Goal: Subscribe to service/newsletter

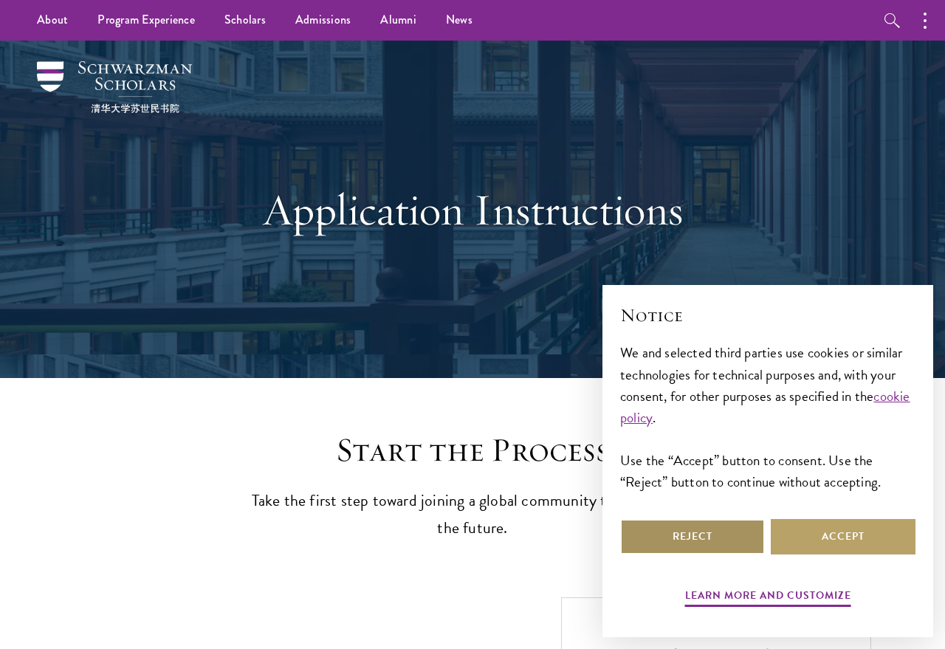
click at [723, 548] on button "Reject" at bounding box center [692, 536] width 145 height 35
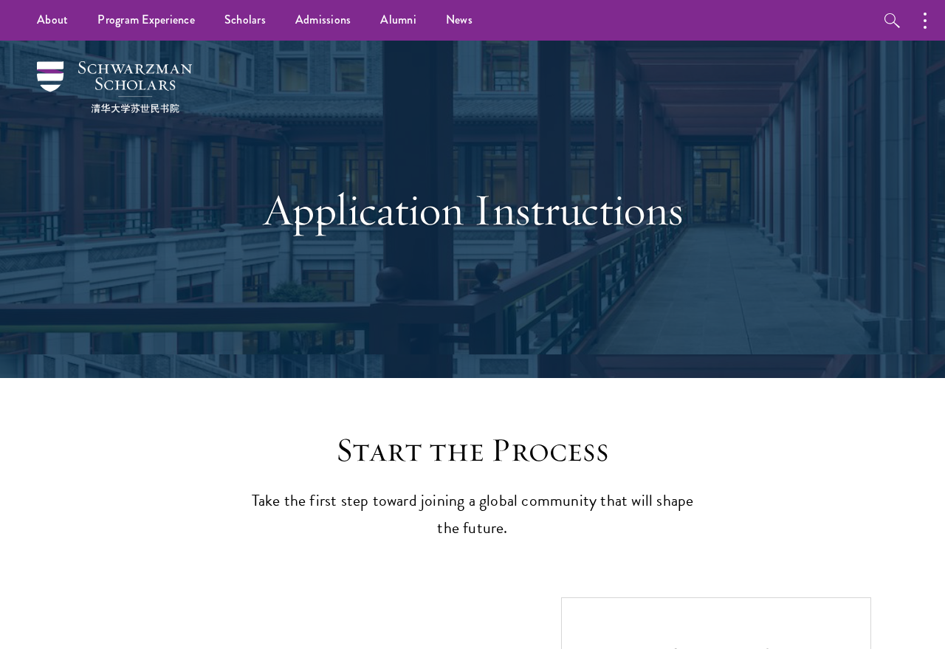
click at [393, 209] on h1 "Application Instructions" at bounding box center [472, 209] width 509 height 53
click at [396, 210] on h1 "Application Instructions" at bounding box center [472, 209] width 509 height 53
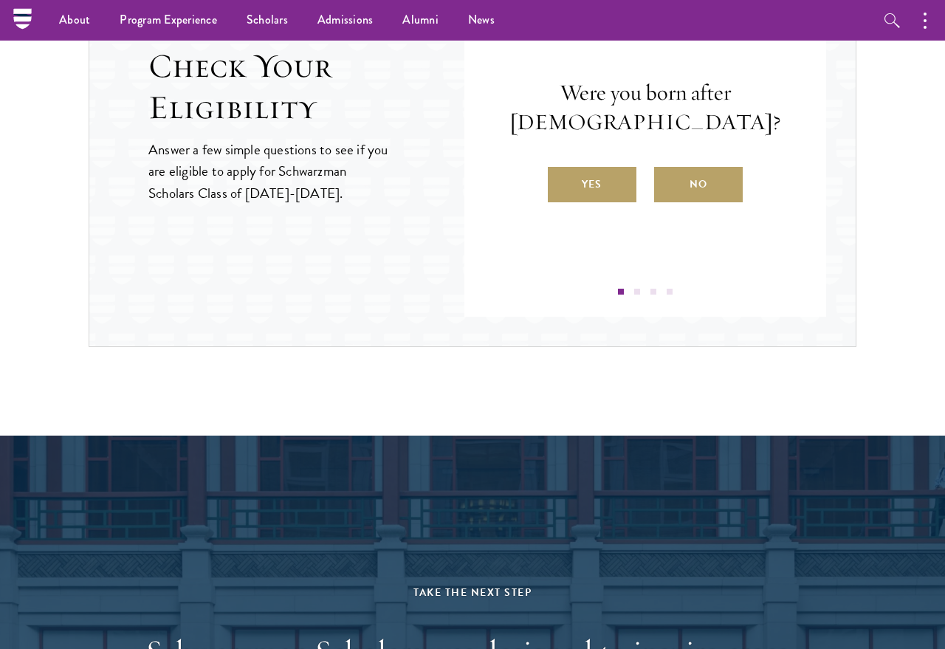
scroll to position [1656, 0]
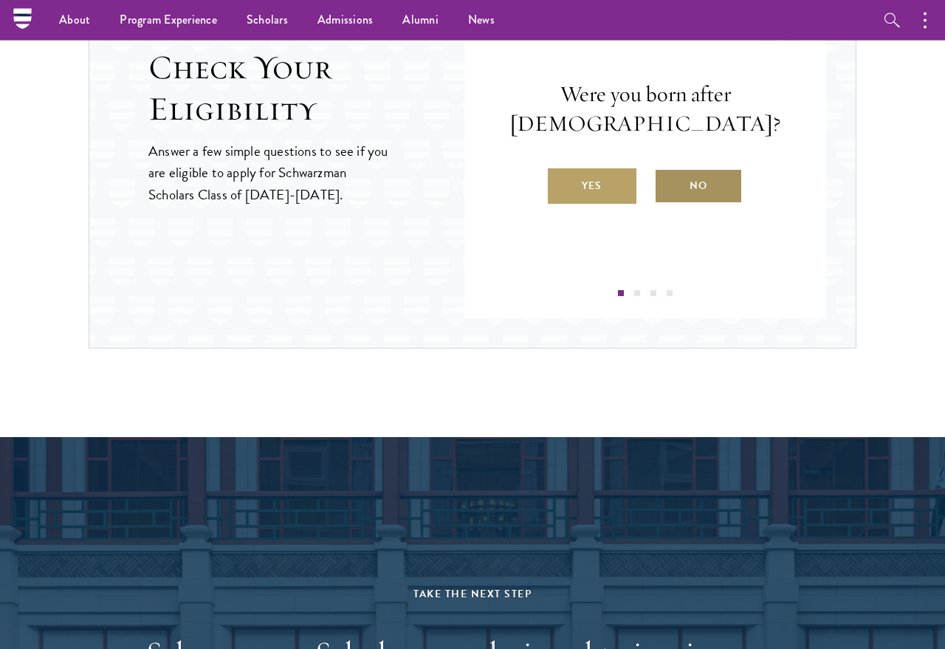
click at [681, 187] on label "No" at bounding box center [698, 185] width 89 height 35
click at [667, 183] on input "No" at bounding box center [660, 176] width 13 height 13
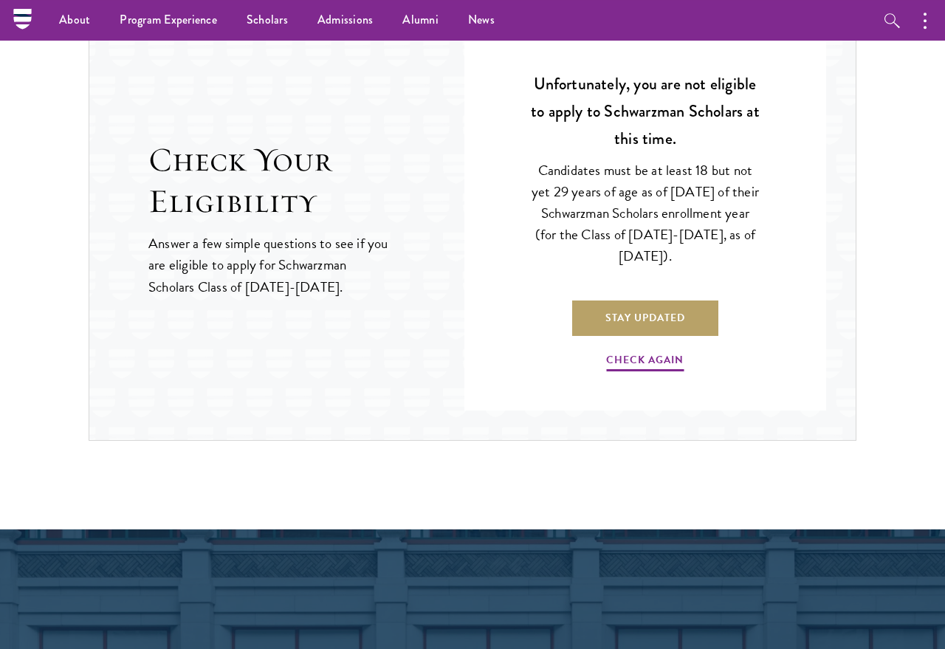
scroll to position [1563, 0]
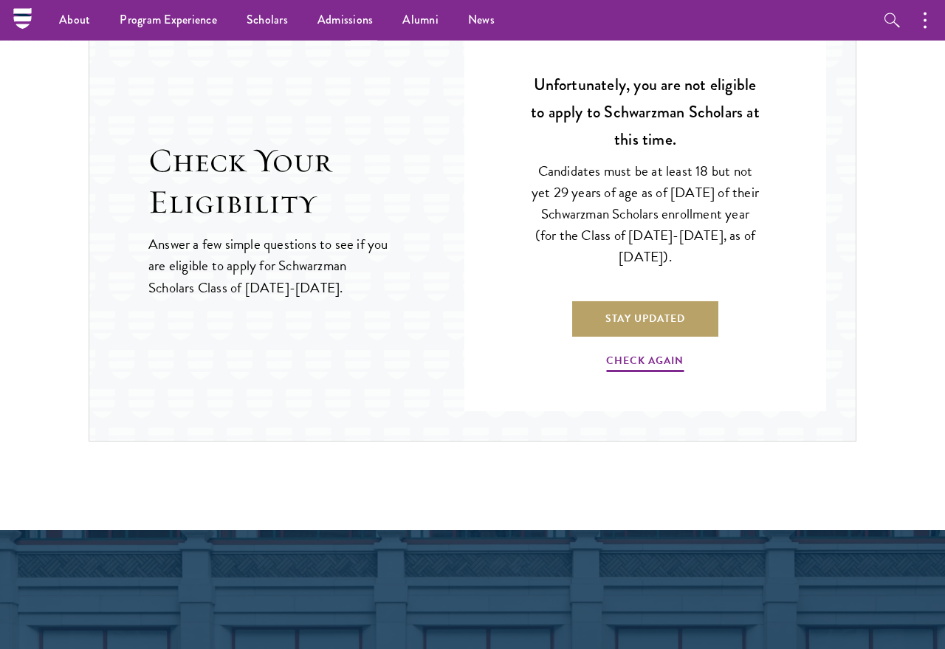
click at [777, 283] on div "Unfortunately, you are not eligible to apply to Schwarzman Scholars at this tim…" at bounding box center [645, 223] width 273 height 332
click at [667, 366] on link "Check Again" at bounding box center [645, 362] width 78 height 23
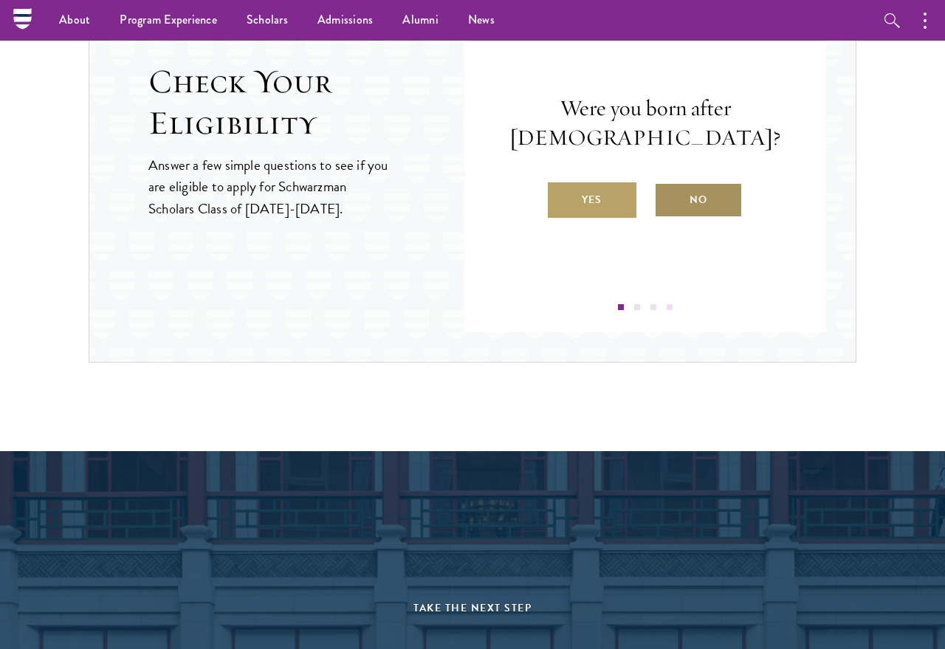
scroll to position [1642, 0]
click at [723, 184] on label "No" at bounding box center [698, 199] width 89 height 35
click at [667, 184] on input "No" at bounding box center [660, 190] width 13 height 13
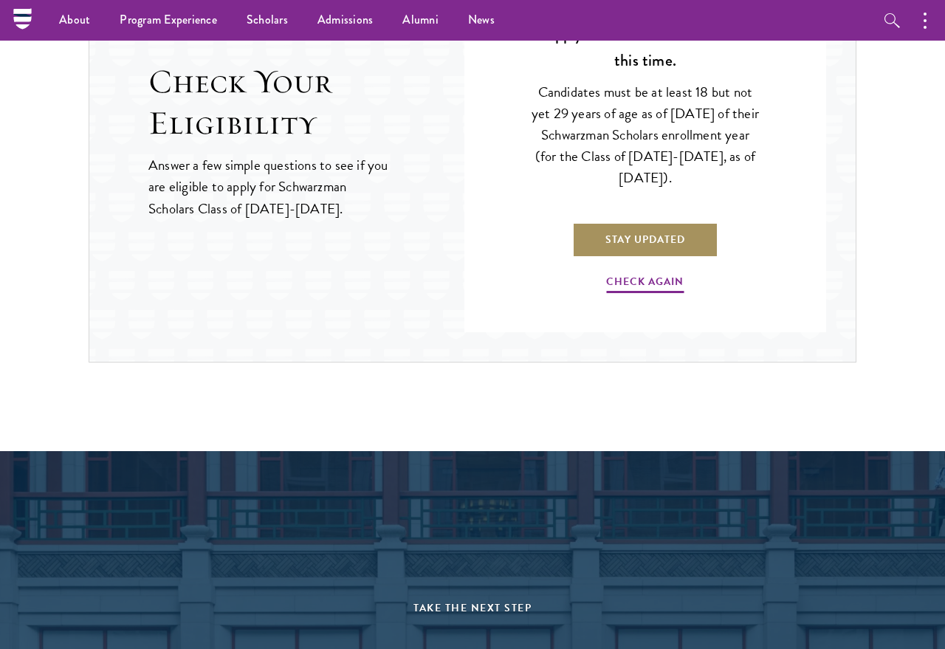
click at [671, 241] on link "Stay Updated" at bounding box center [645, 238] width 146 height 35
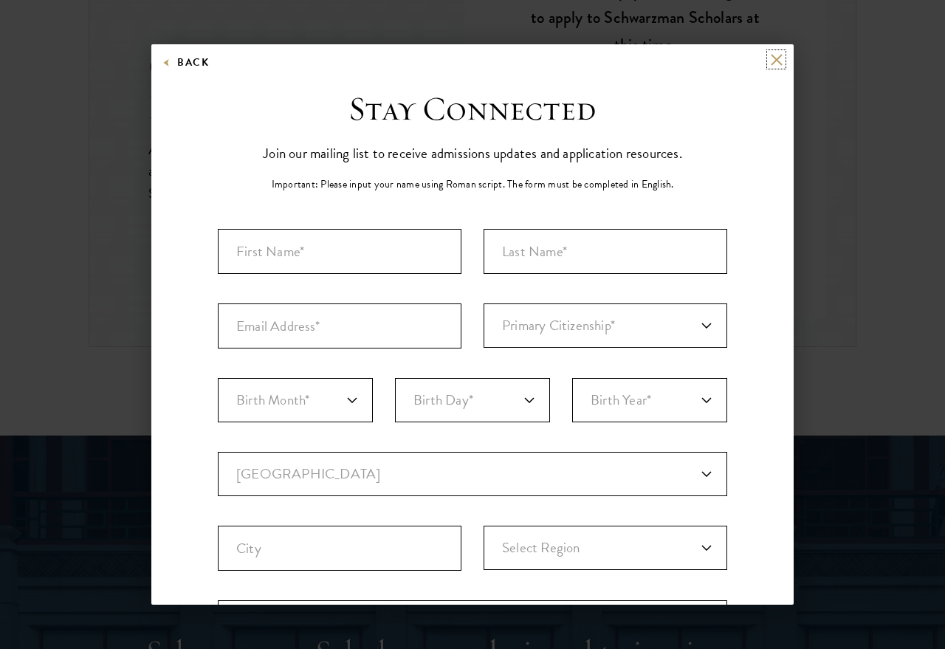
scroll to position [49, 0]
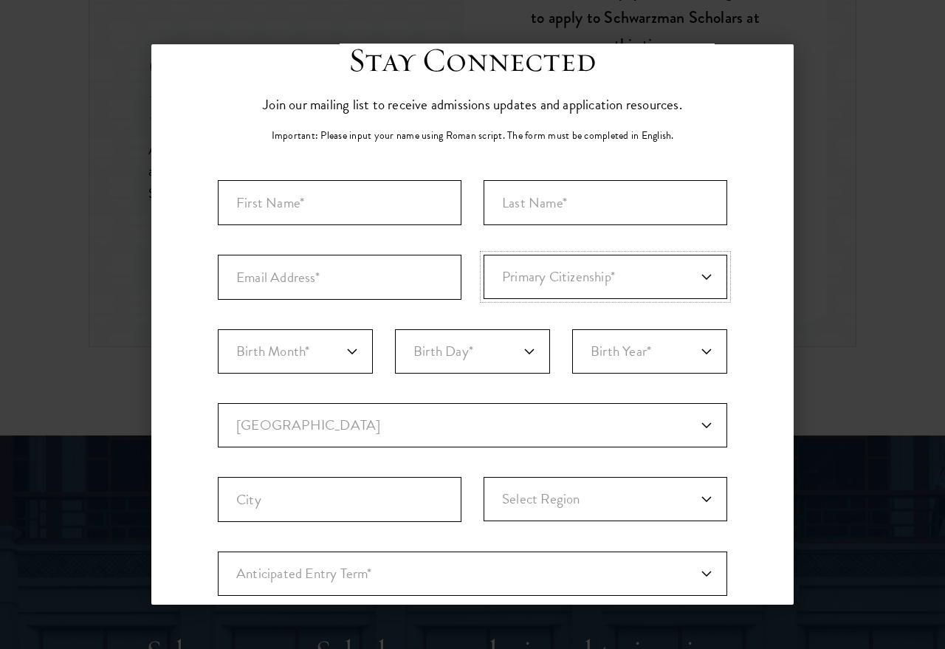
click at [702, 283] on select "Primary Citizenship* Afghanistan Aland Islands Albania Algeria Andorra Angola A…" at bounding box center [606, 277] width 244 height 44
select select "ET"
click at [365, 350] on select "Birth Month* January February March April May June July August September Octobe…" at bounding box center [295, 351] width 155 height 44
select select "03"
click at [472, 357] on select "Birth Day* 1 2 3 4 5 6 7 8 9 10 11 12 13 14 15 16 17 18 19 20 21 22 23 24 25 26…" at bounding box center [472, 351] width 155 height 44
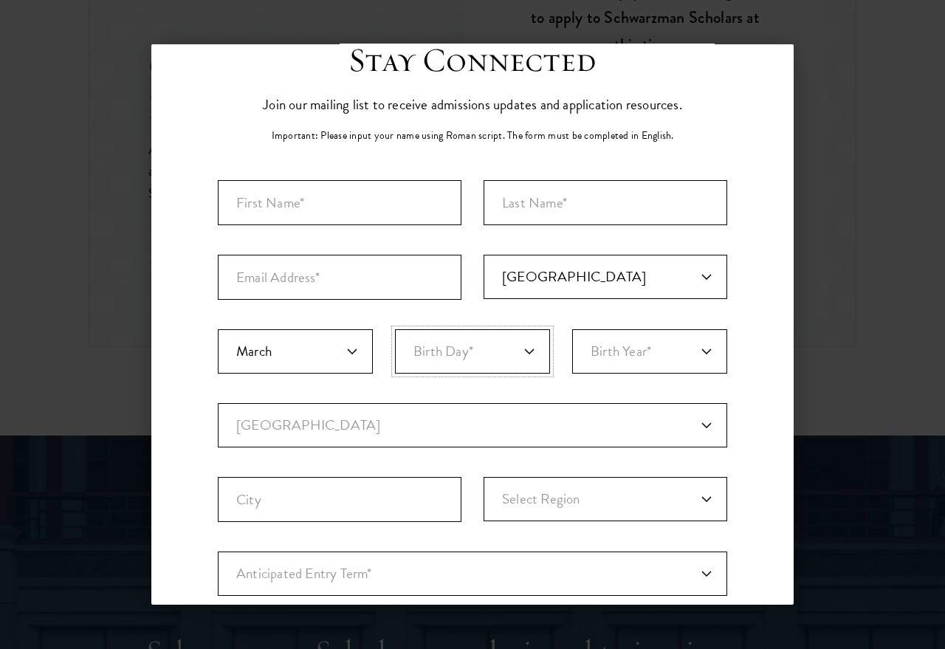
select select "14"
click at [706, 359] on select "Birth Year* 2025 2024 2023 2022 2021 2020 2019 2018 2017 2016 2015 2014 2013 20…" at bounding box center [649, 351] width 155 height 44
select select "1990"
click at [376, 427] on select "Current Country Afghanistan Aland Islands Albania Algeria Andorra Angola Anguil…" at bounding box center [472, 425] width 509 height 44
select select "ET"
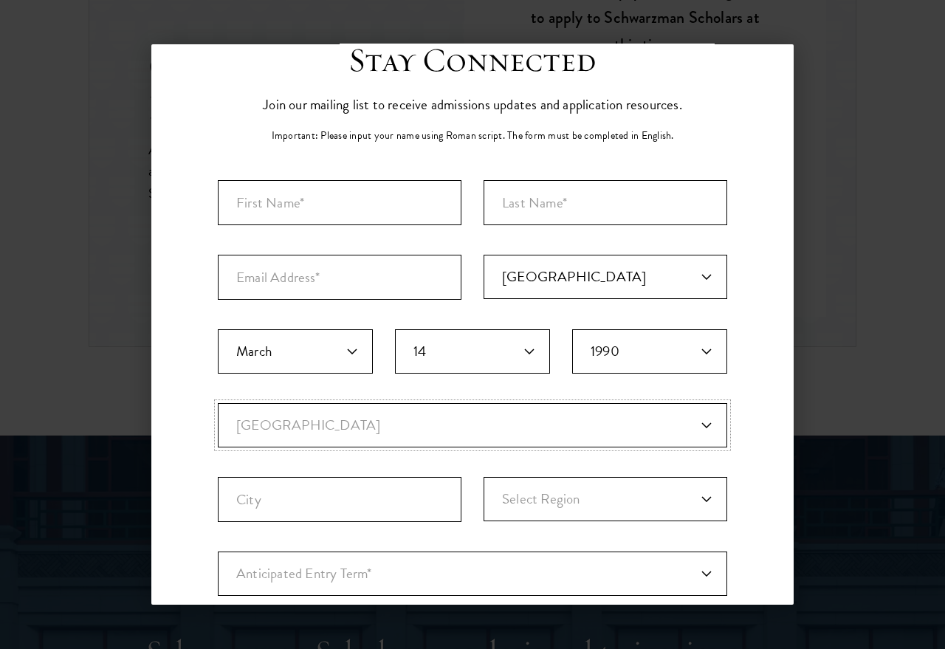
select select
click at [358, 202] on input "First Name*" at bounding box center [340, 202] width 244 height 45
type input "R"
type input "Ruth Girma"
click at [630, 202] on input "Last Name (Family Name)*" at bounding box center [606, 202] width 244 height 45
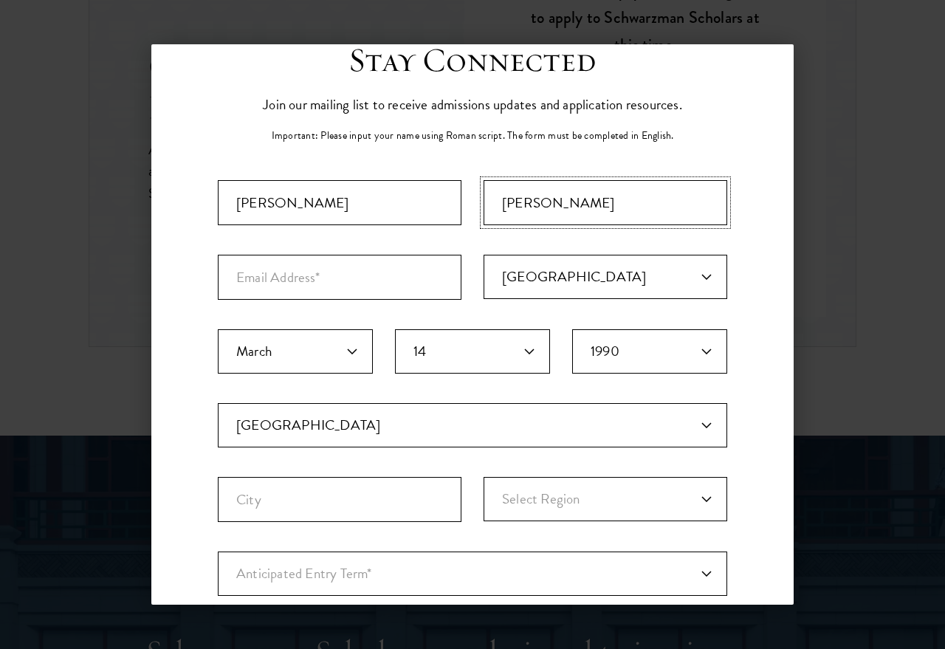
type input "Tadesse"
click at [390, 278] on input "Email Address*" at bounding box center [340, 277] width 244 height 45
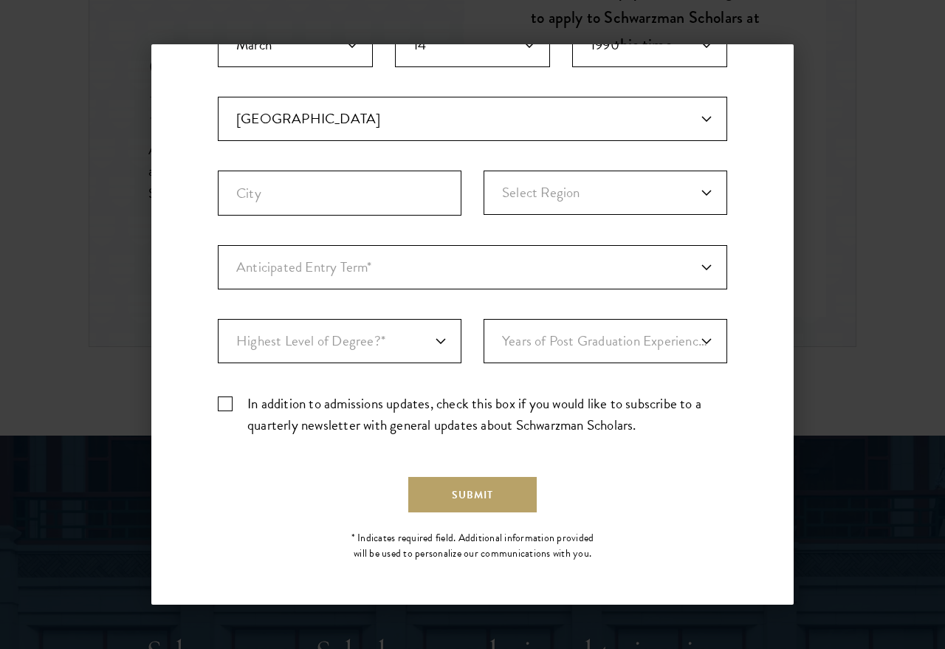
scroll to position [354, 0]
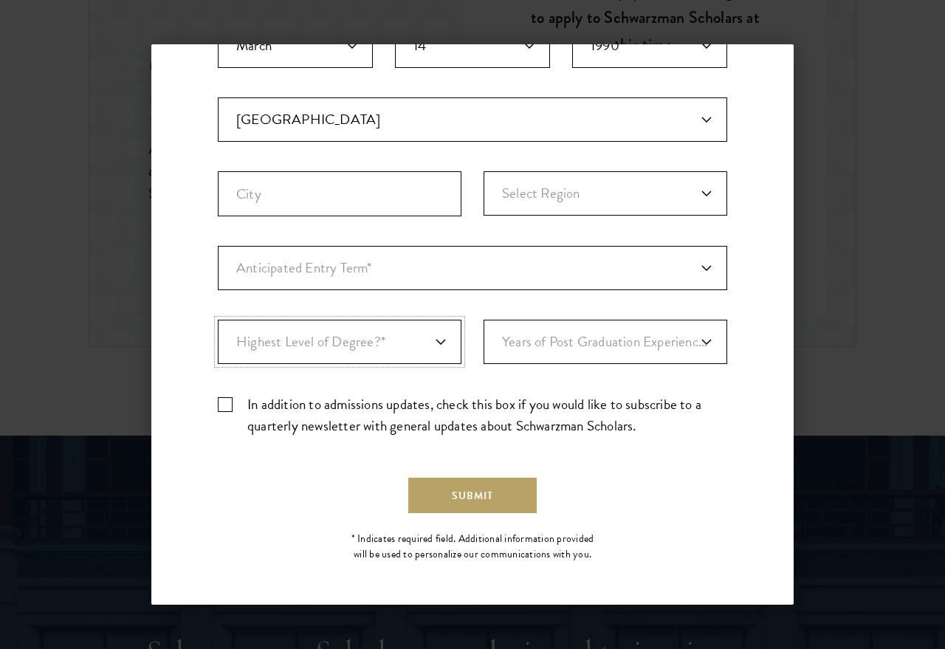
click at [444, 348] on select "Highest Level of Degree?* PHD Bachelor's Master's Current Undergraduate Student" at bounding box center [340, 342] width 244 height 44
select select "baef124f-e103-44b1-8ca6-5d0669438e44"
click at [598, 354] on select "Years of Post Graduation Experience?* 1 2 3 4 5 6 7 8 9 10" at bounding box center [606, 342] width 244 height 44
click at [721, 268] on select "Anticipated Entry Term* August 2026 (Application opens April 2025) Just Explori…" at bounding box center [472, 268] width 509 height 44
select select "e64b8ab3-eabb-4867-96d5-7e6b4840665f"
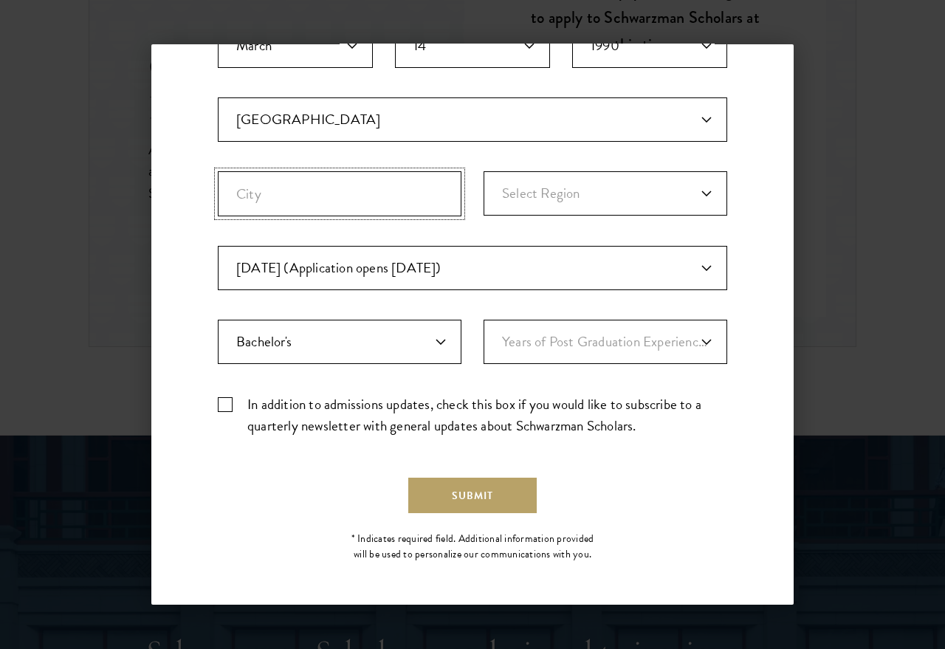
click at [379, 202] on input "City" at bounding box center [340, 193] width 244 height 45
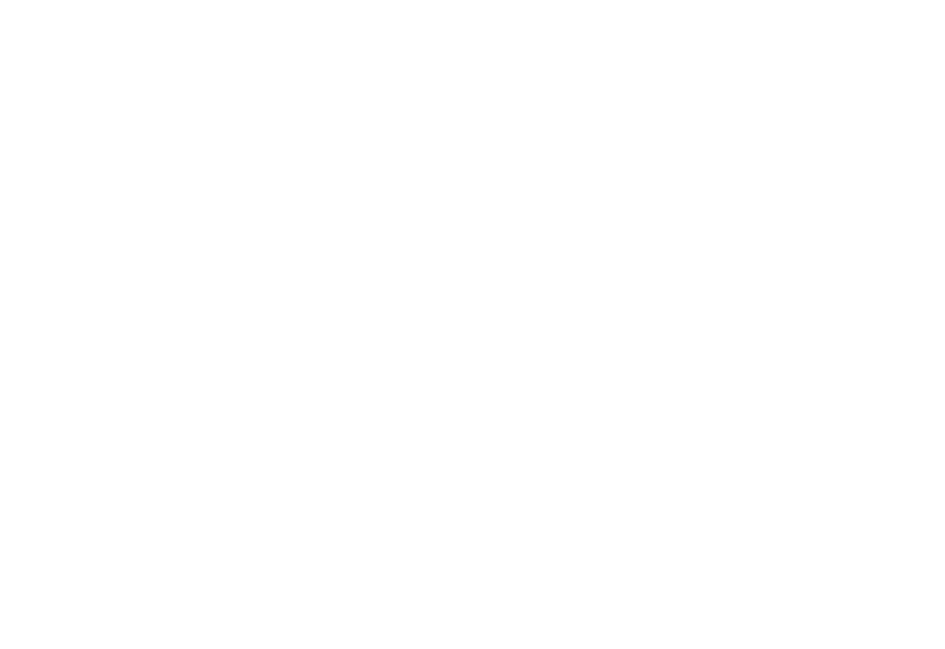
scroll to position [514, 0]
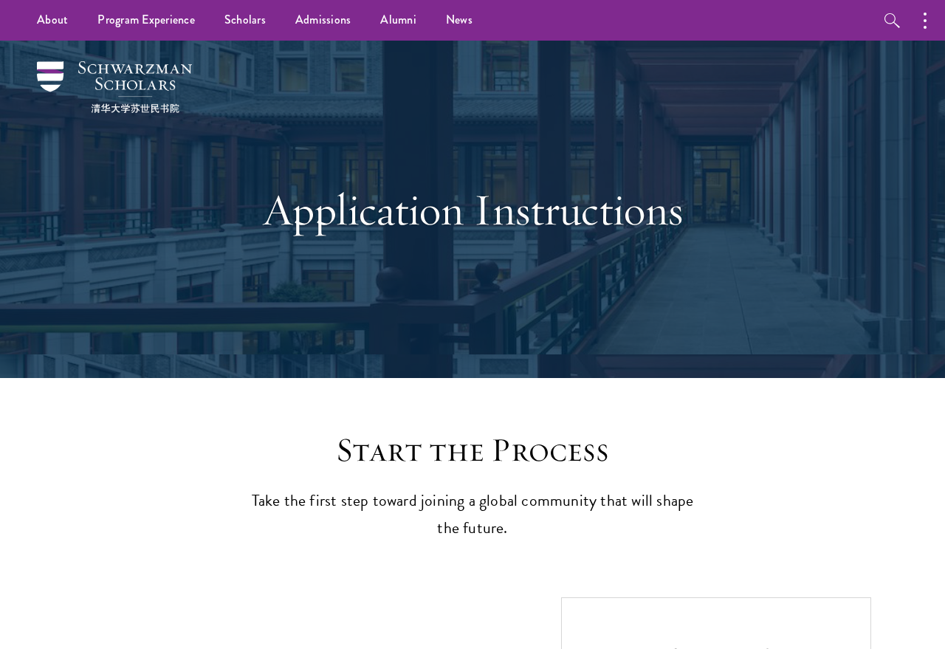
click at [300, 107] on div "Application Instructions" at bounding box center [472, 209] width 797 height 337
click at [331, 103] on div "Application Instructions" at bounding box center [472, 209] width 797 height 337
click at [318, 100] on div "Application Instructions" at bounding box center [472, 209] width 797 height 337
click at [306, 97] on div "Application Instructions" at bounding box center [472, 209] width 797 height 337
click at [304, 103] on div "Application Instructions" at bounding box center [472, 209] width 797 height 337
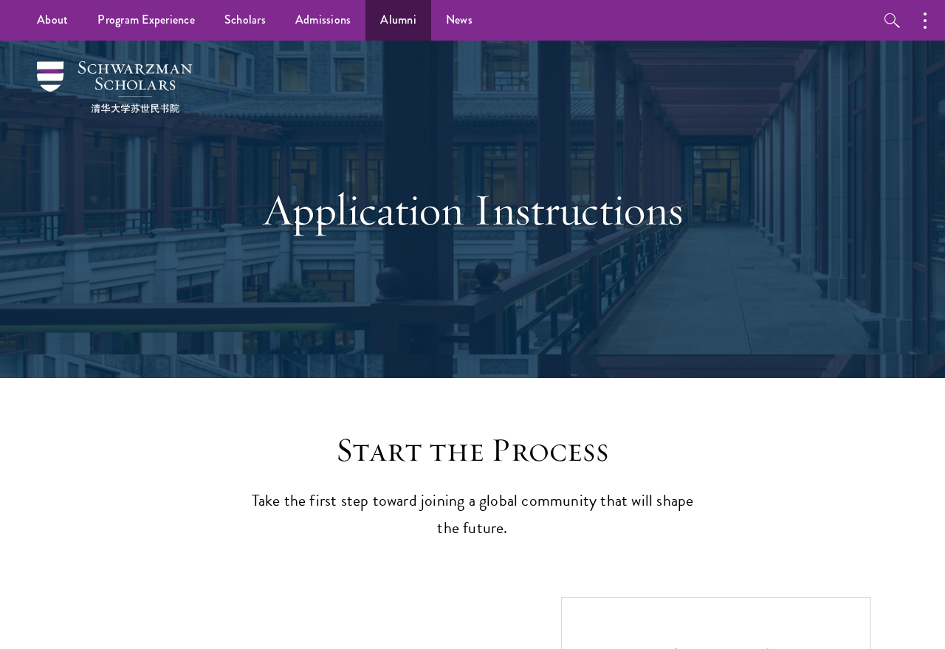
click at [411, 24] on link "Alumni" at bounding box center [398, 20] width 66 height 41
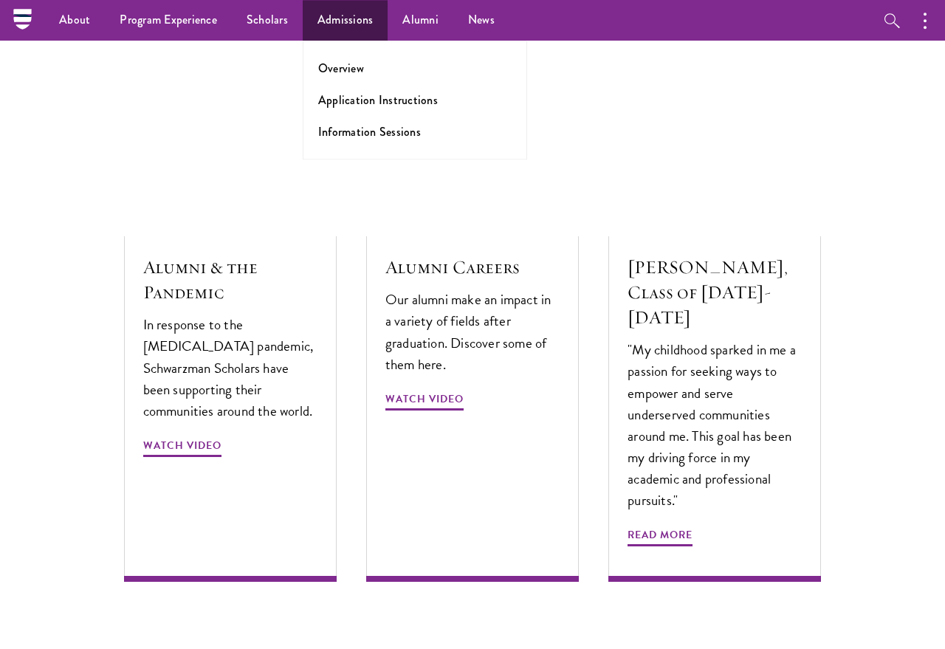
scroll to position [4303, 0]
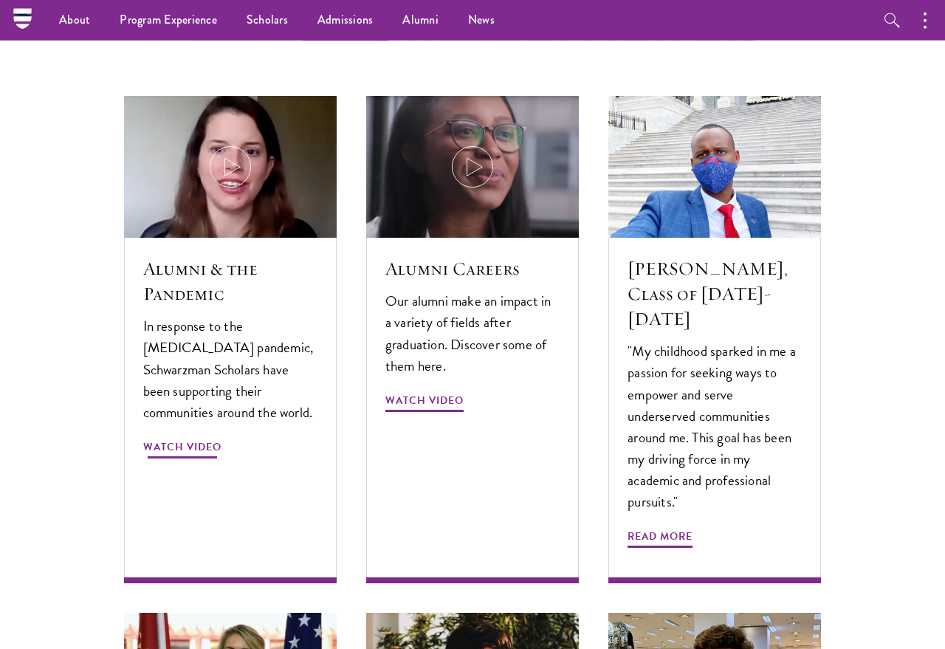
click at [334, 238] on div "Alumni & the Pandemic In response to the [MEDICAL_DATA] pandemic, Schwarzman Sc…" at bounding box center [230, 410] width 213 height 345
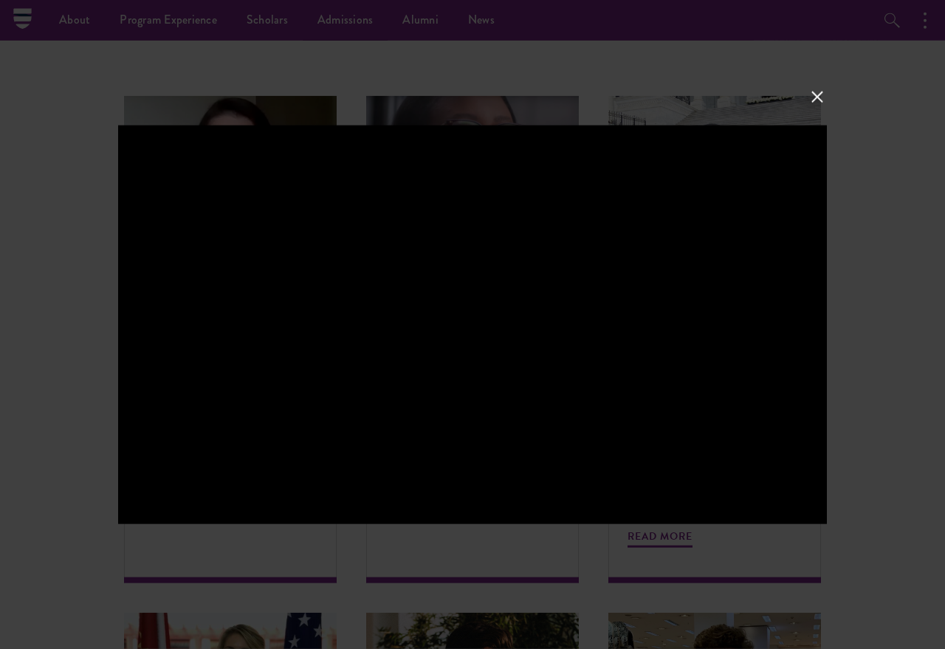
click at [814, 93] on button at bounding box center [817, 96] width 19 height 19
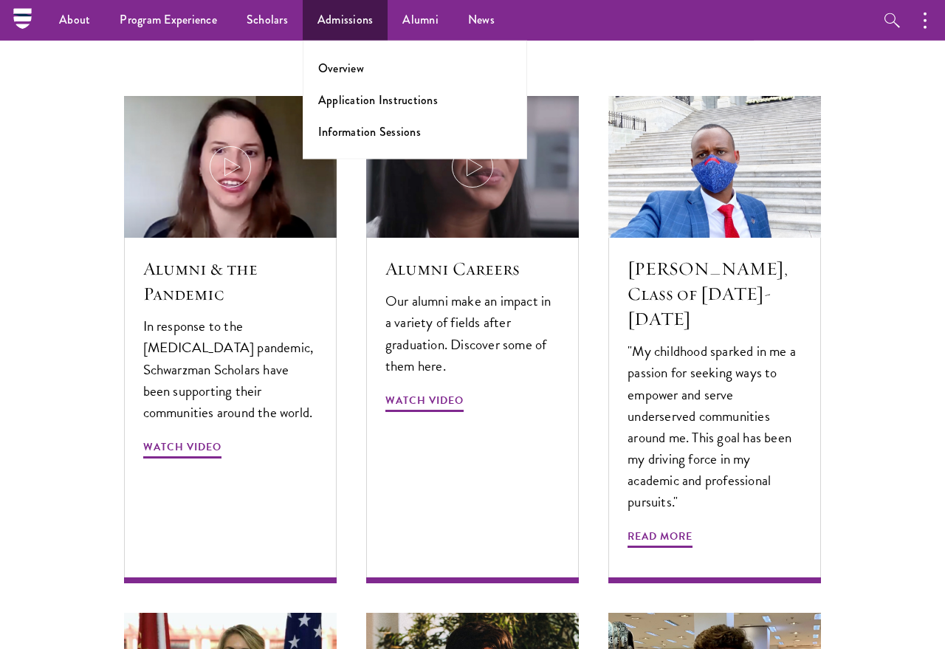
click at [360, 28] on link "Admissions" at bounding box center [346, 20] width 86 height 41
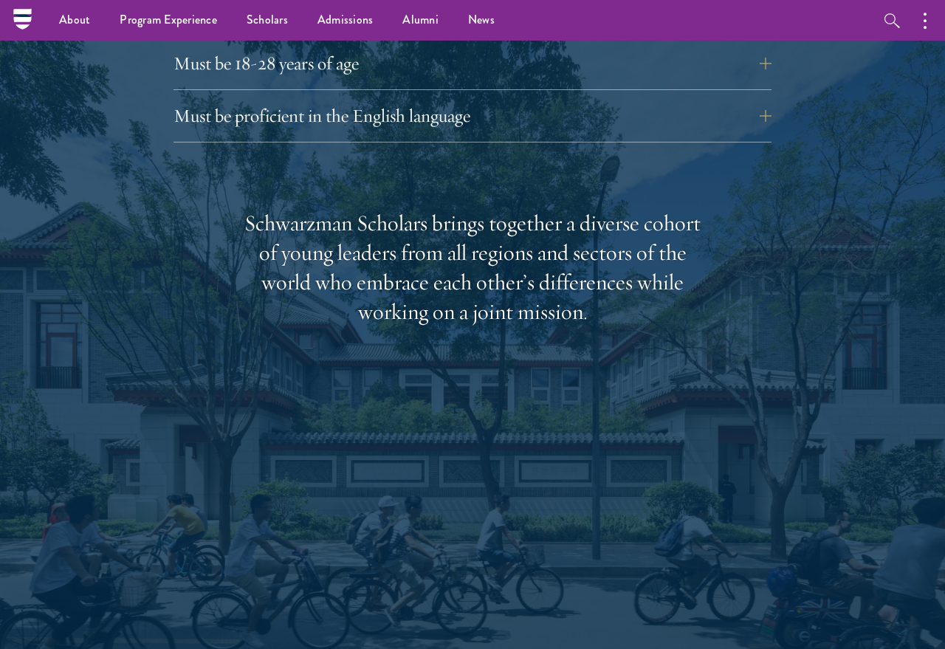
scroll to position [2144, 0]
